Goal: Task Accomplishment & Management: Use online tool/utility

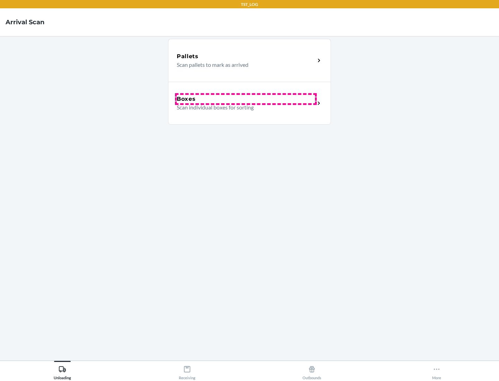
click at [246, 99] on div "Boxes" at bounding box center [246, 99] width 138 height 8
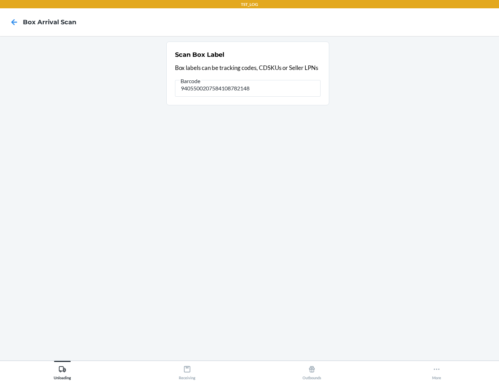
type input "9405500207584108782148"
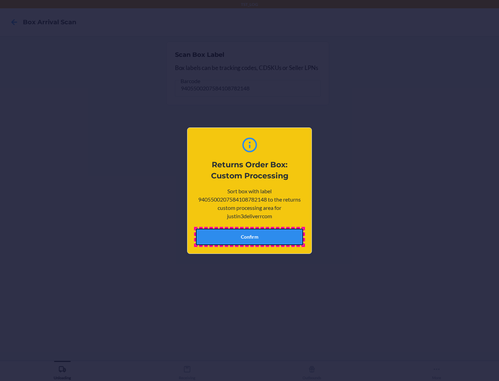
click at [249, 237] on button "Confirm" at bounding box center [249, 237] width 107 height 17
